Goal: Task Accomplishment & Management: Use online tool/utility

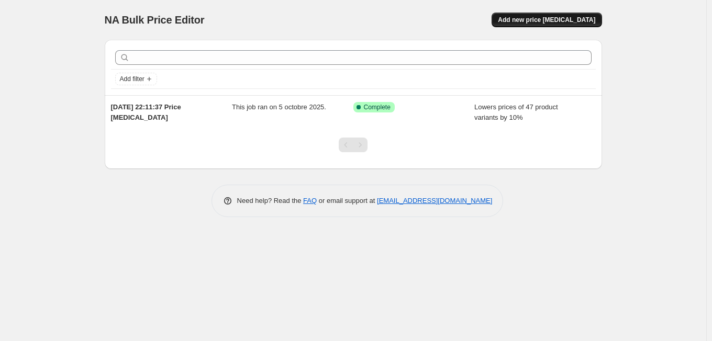
click at [529, 21] on span "Add new price change job" at bounding box center [546, 20] width 97 height 8
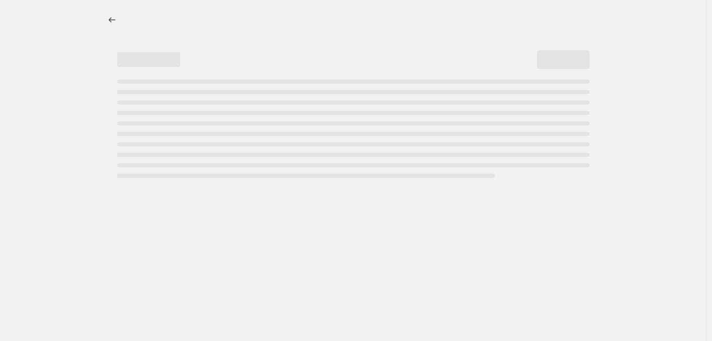
select select "percentage"
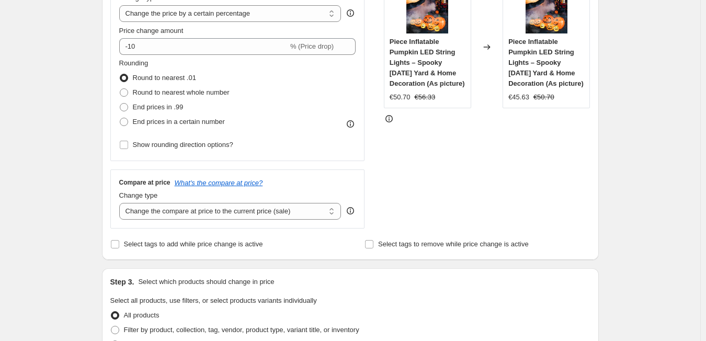
scroll to position [213, 0]
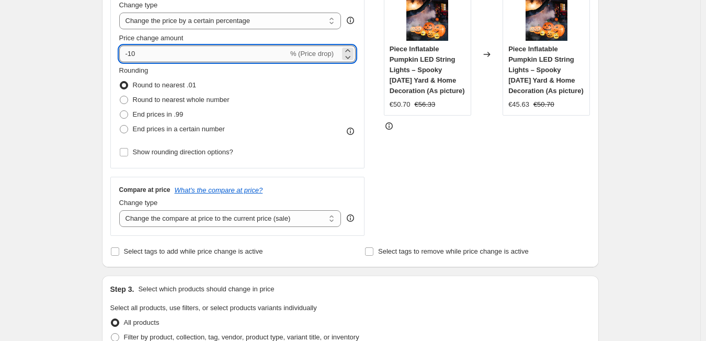
click at [154, 61] on input "-10" at bounding box center [203, 54] width 169 height 17
type input "-1"
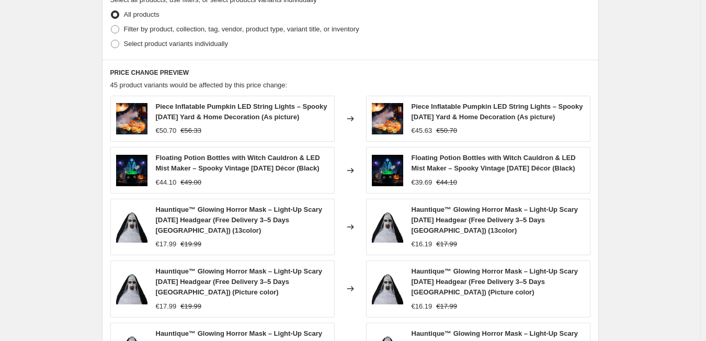
scroll to position [517, 0]
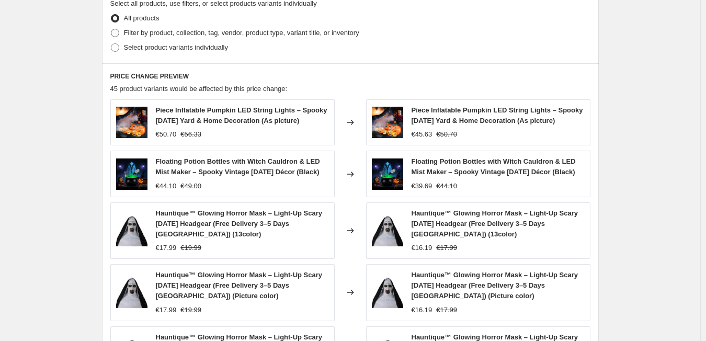
type input "-50"
click at [119, 33] on span at bounding box center [115, 33] width 8 height 8
click at [111, 29] on input "Filter by product, collection, tag, vendor, product type, variant title, or inv…" at bounding box center [111, 29] width 1 height 1
radio input "true"
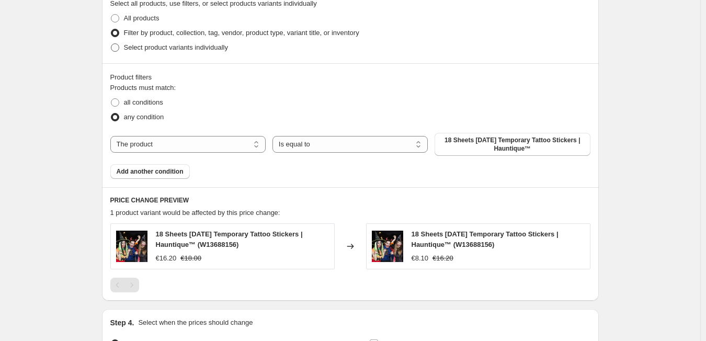
click at [123, 47] on label "Select product variants individually" at bounding box center [169, 47] width 118 height 15
click at [111, 44] on input "Select product variants individually" at bounding box center [111, 43] width 1 height 1
radio input "true"
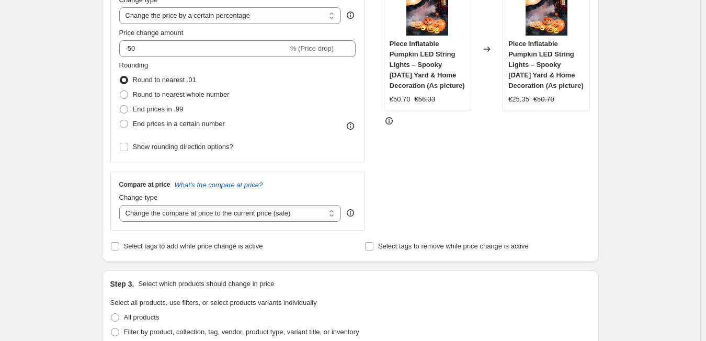
scroll to position [221, 0]
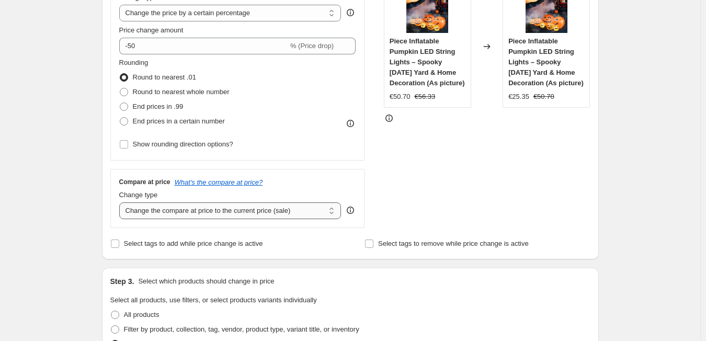
click at [333, 217] on select "Change the compare at price to the current price (sale) Change the compare at p…" at bounding box center [230, 210] width 222 height 17
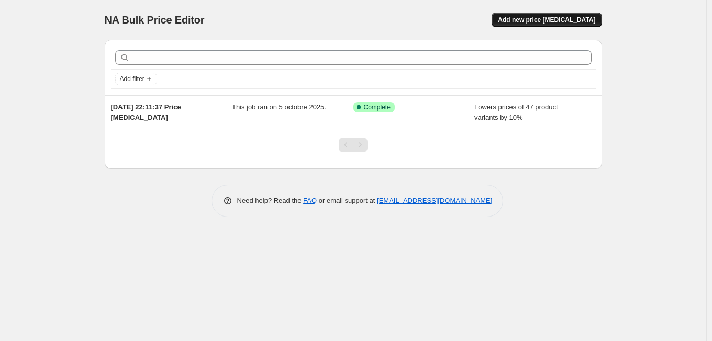
click at [560, 20] on span "Add new price change job" at bounding box center [546, 20] width 97 height 8
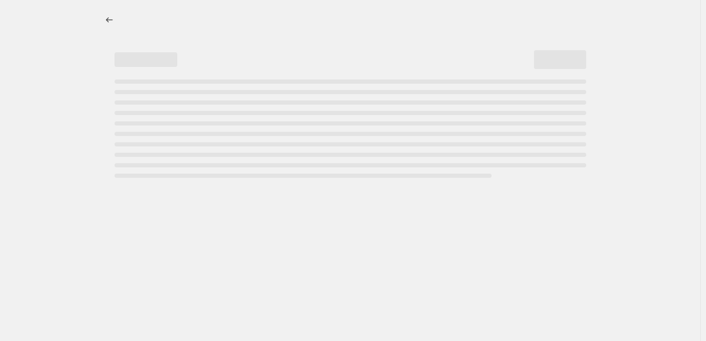
select select "percentage"
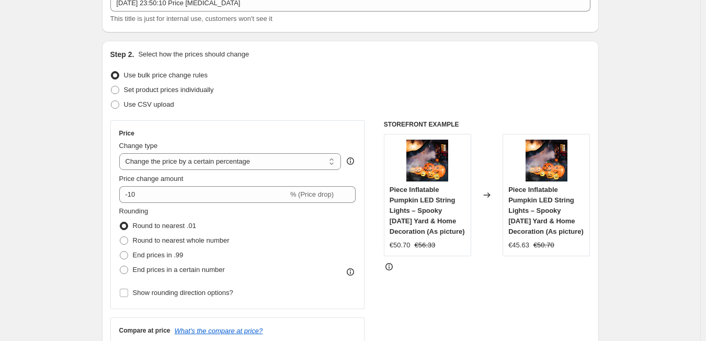
scroll to position [79, 0]
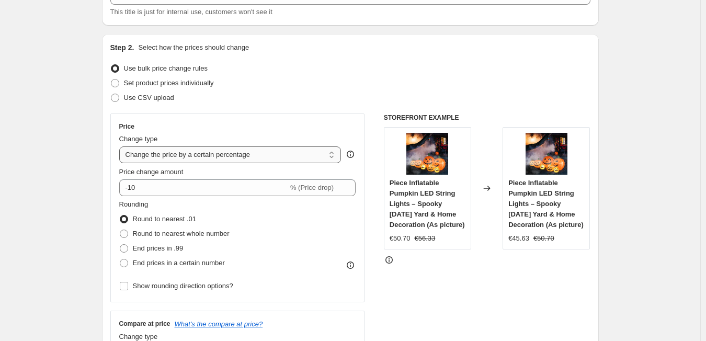
click at [336, 157] on select "Change the price to a certain amount Change the price by a certain amount Chang…" at bounding box center [230, 154] width 222 height 17
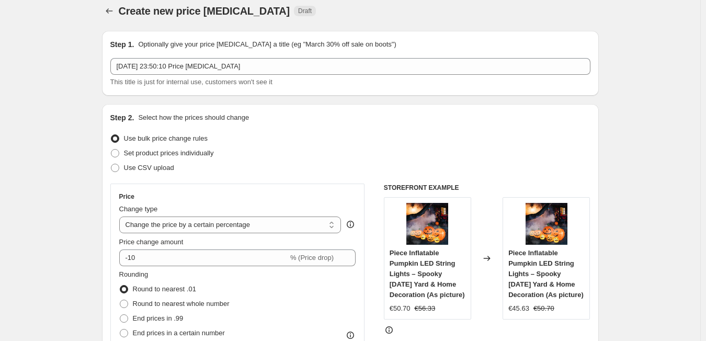
scroll to position [0, 0]
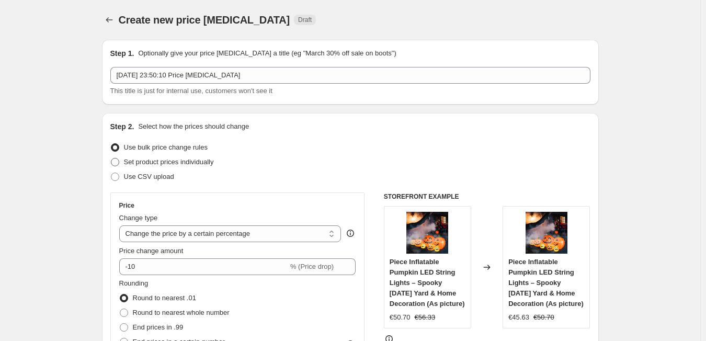
click at [122, 164] on label "Set product prices individually" at bounding box center [162, 162] width 104 height 15
click at [111, 159] on input "Set product prices individually" at bounding box center [111, 158] width 1 height 1
radio input "true"
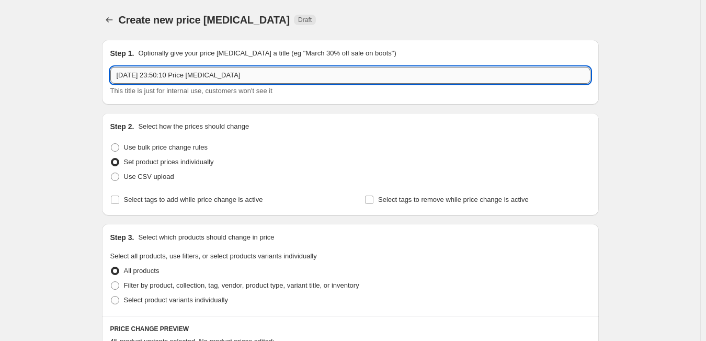
click at [247, 82] on input "9 oct. 2025, 23:50:10 Price change job" at bounding box center [350, 75] width 480 height 17
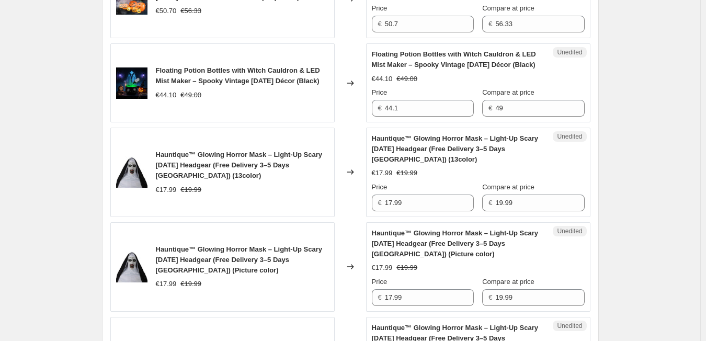
scroll to position [397, 0]
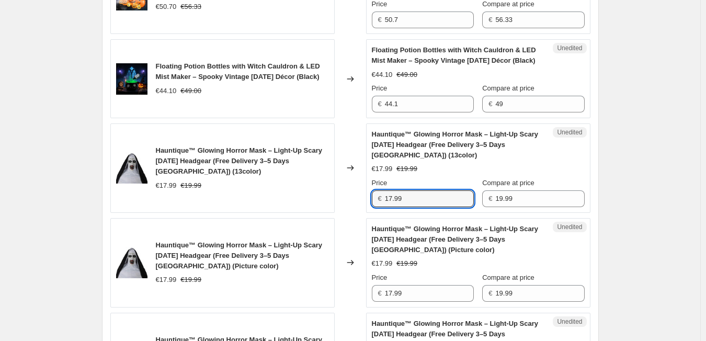
drag, startPoint x: 426, startPoint y: 208, endPoint x: 374, endPoint y: 209, distance: 52.3
click at [374, 209] on div "Unedited Hauntique™ Glowing Horror Mask – Light-Up Scary Halloween Headgear (Fr…" at bounding box center [478, 167] width 224 height 89
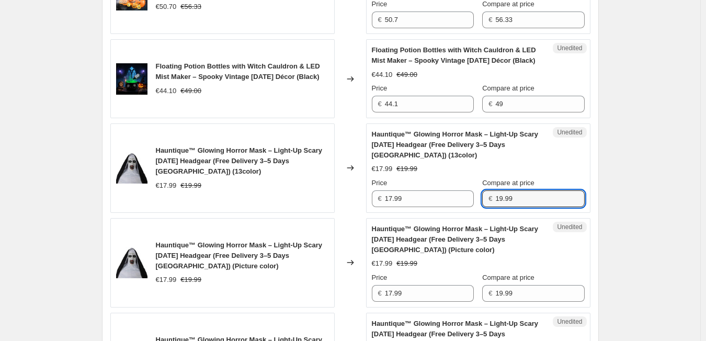
drag, startPoint x: 530, startPoint y: 212, endPoint x: 497, endPoint y: 209, distance: 33.7
click at [497, 207] on div "€ 19.99" at bounding box center [533, 198] width 102 height 17
type input "42.64"
click at [532, 302] on input "19.99" at bounding box center [539, 293] width 89 height 17
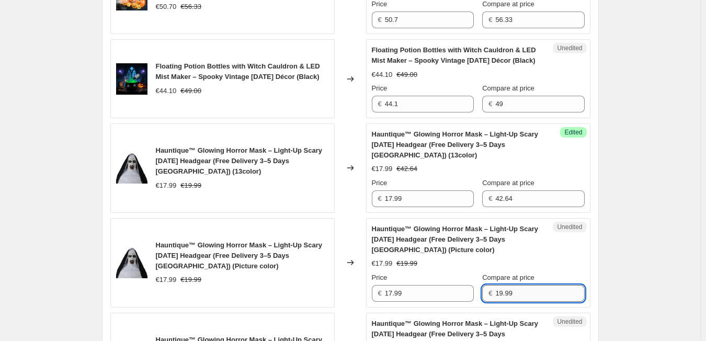
click at [532, 302] on input "19.99" at bounding box center [539, 293] width 89 height 17
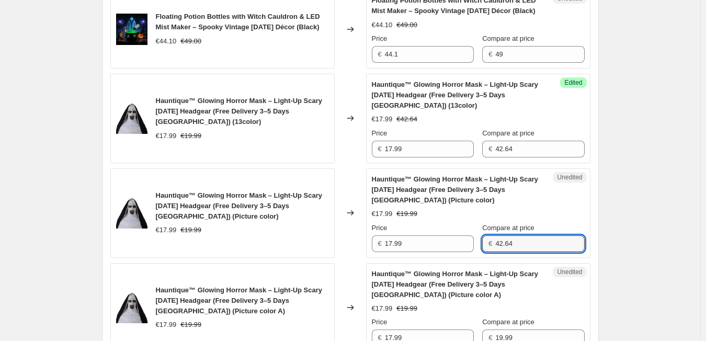
scroll to position [524, 0]
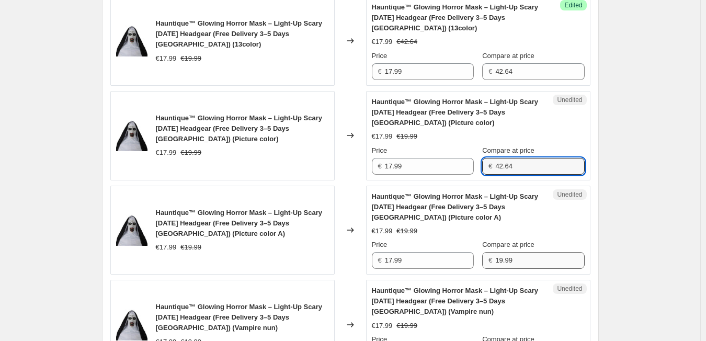
type input "42.64"
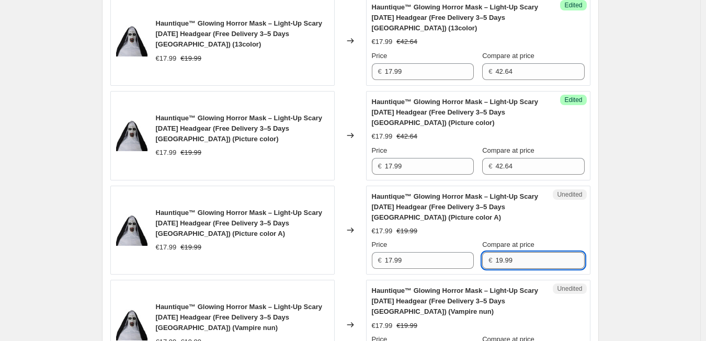
click at [530, 269] on input "19.99" at bounding box center [539, 260] width 89 height 17
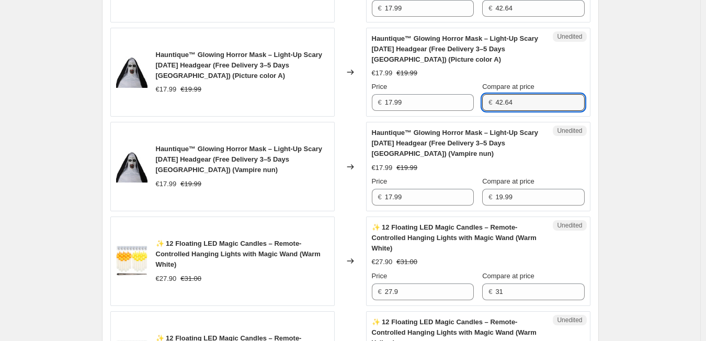
scroll to position [690, 0]
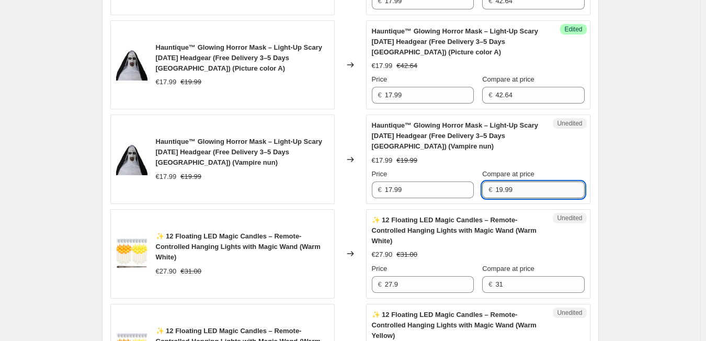
click at [518, 198] on input "19.99" at bounding box center [539, 190] width 89 height 17
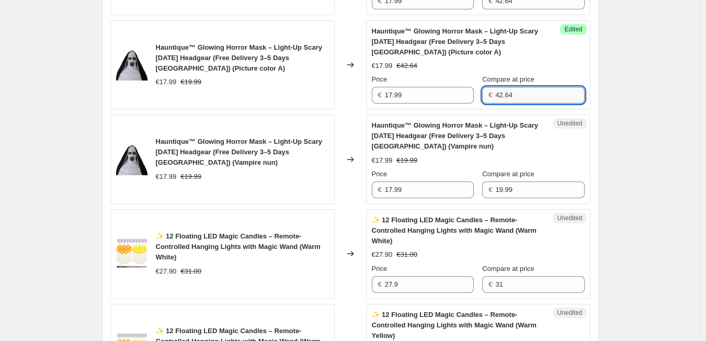
click at [516, 104] on input "42.64" at bounding box center [539, 95] width 89 height 17
type input "35.98"
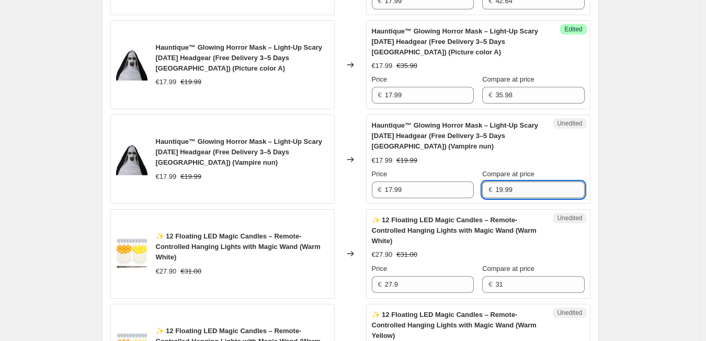
click at [519, 198] on input "19.99" at bounding box center [539, 190] width 89 height 17
type input "."
type input "35.98"
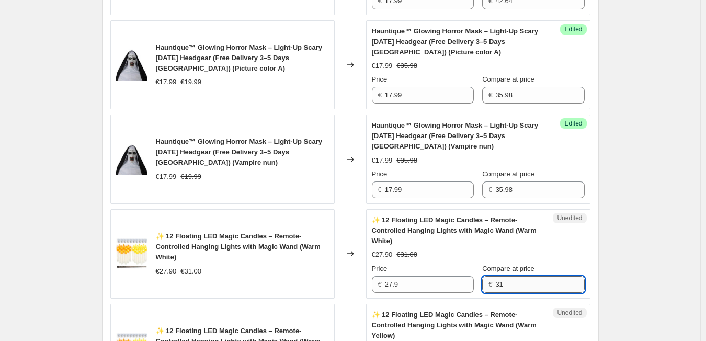
click at [526, 293] on input "31" at bounding box center [539, 284] width 89 height 17
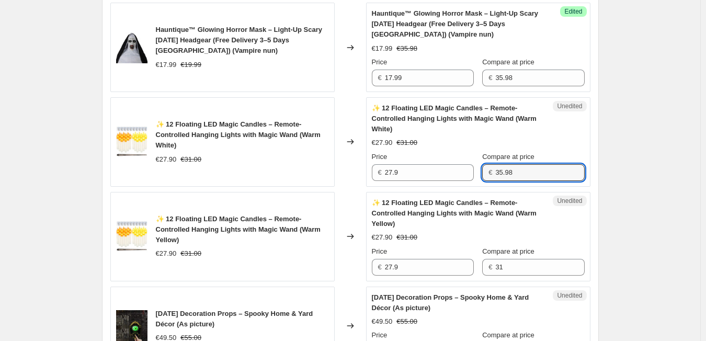
scroll to position [805, 0]
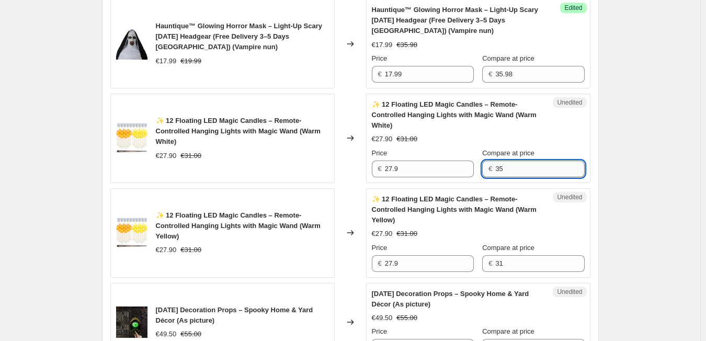
type input "3"
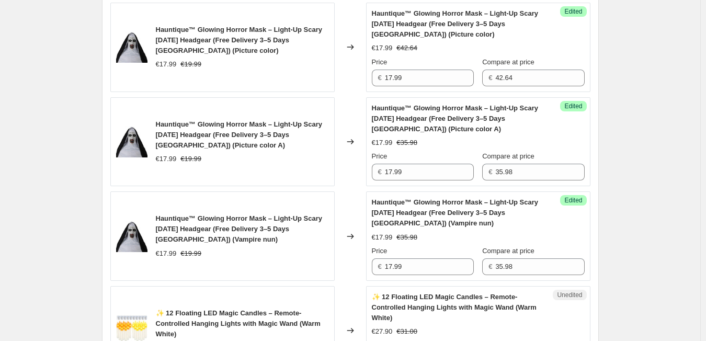
scroll to position [609, 0]
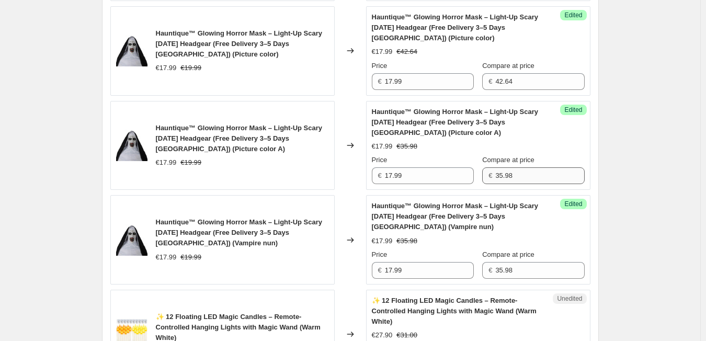
type input "30.69"
click at [536, 184] on input "35.98" at bounding box center [539, 175] width 89 height 17
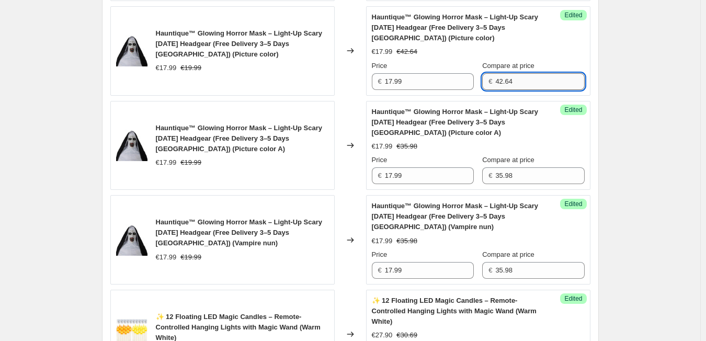
click at [525, 90] on input "42.64" at bounding box center [539, 81] width 89 height 17
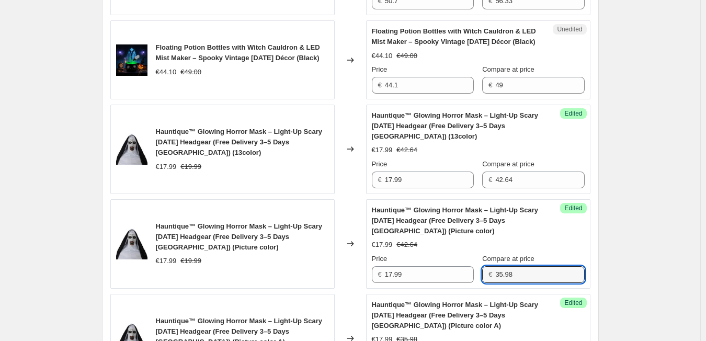
scroll to position [412, 0]
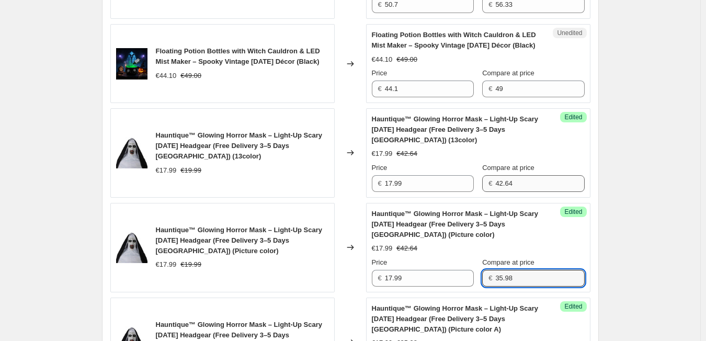
type input "35.98"
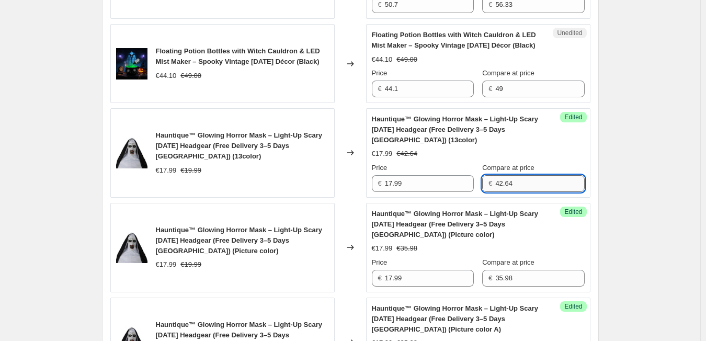
click at [519, 192] on input "42.64" at bounding box center [539, 183] width 89 height 17
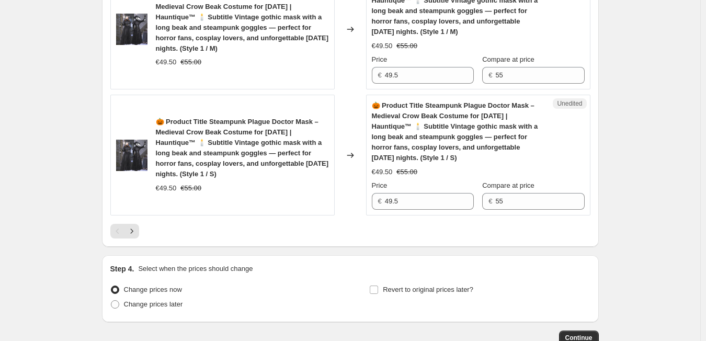
scroll to position [2081, 0]
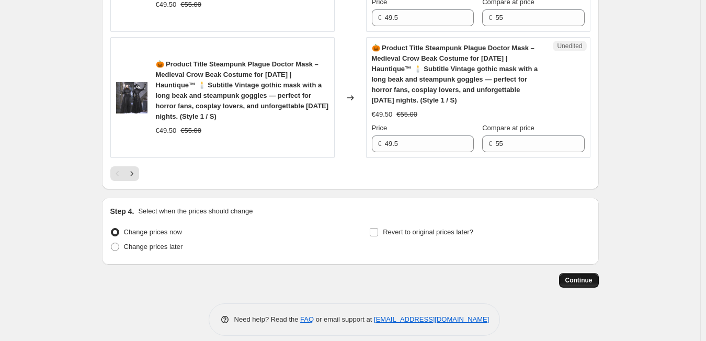
type input "35.98"
click at [572, 276] on span "Continue" at bounding box center [579, 280] width 27 height 8
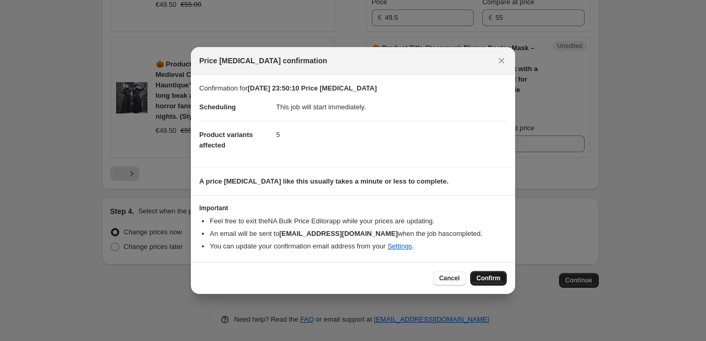
click at [493, 275] on span "Confirm" at bounding box center [489, 278] width 24 height 8
